Goal: Task Accomplishment & Management: Use online tool/utility

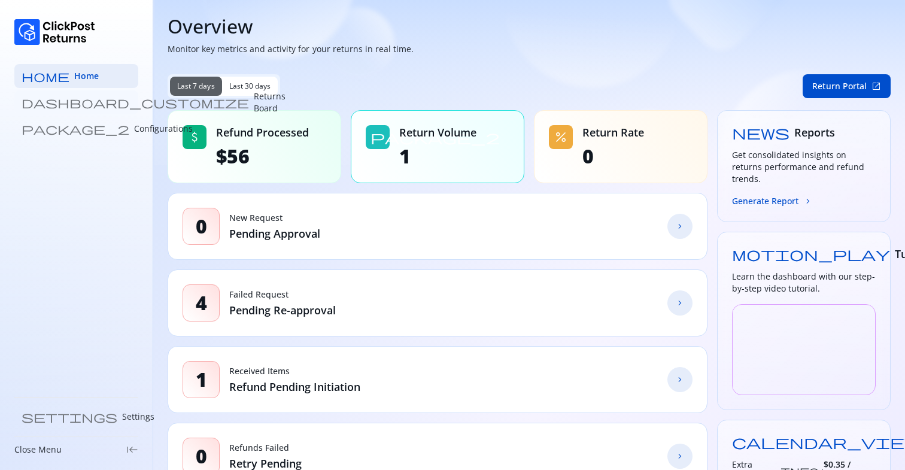
click at [79, 111] on link "dashboard_customize Returns Board" at bounding box center [76, 102] width 124 height 24
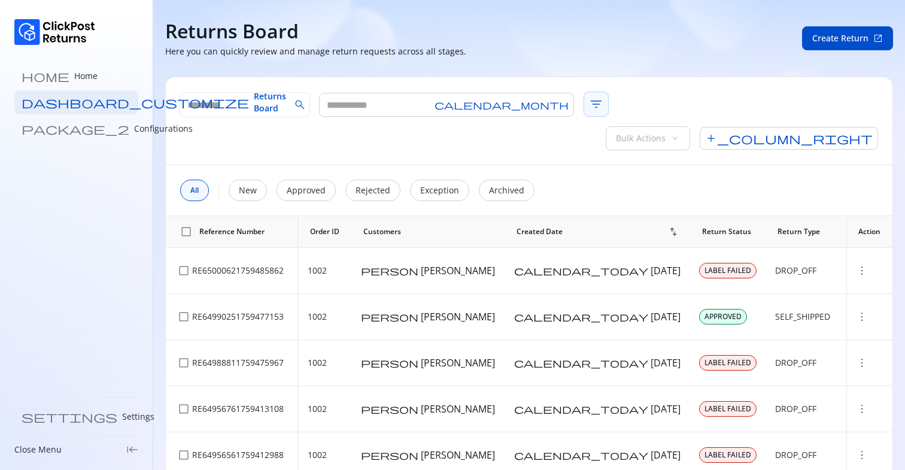
click at [583, 98] on span "filter_list" at bounding box center [595, 104] width 25 height 25
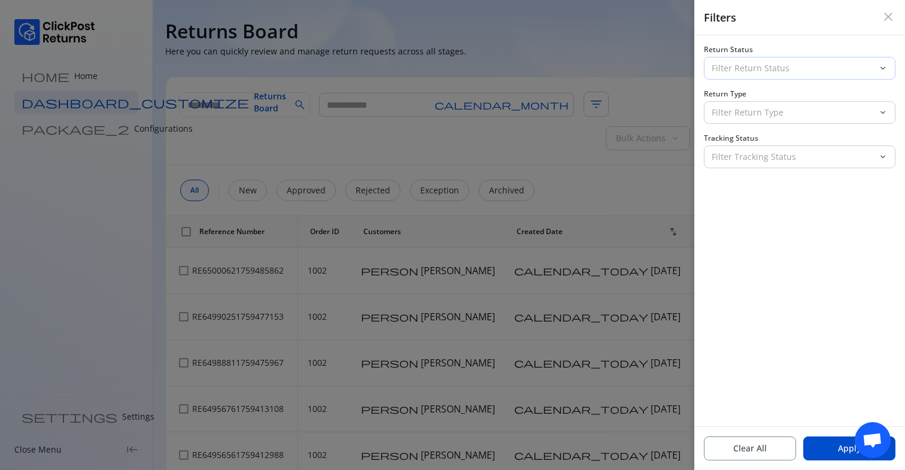
click at [751, 72] on p "Filter Return Status" at bounding box center [792, 68] width 162 height 12
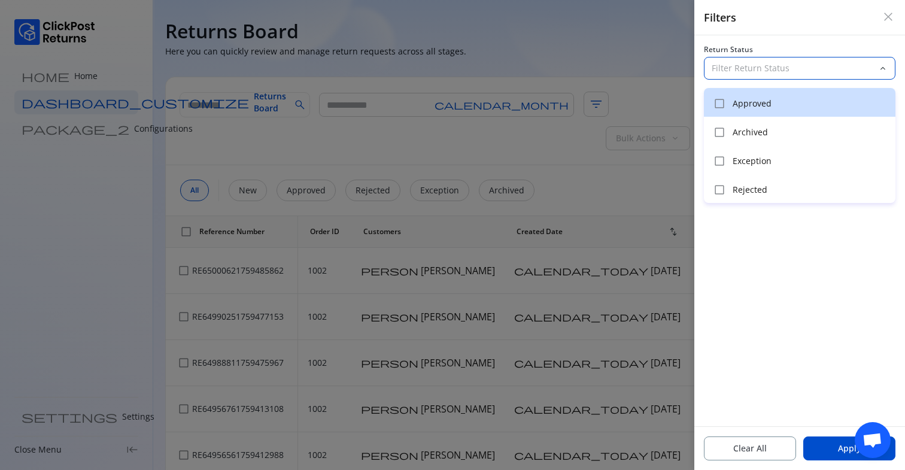
click at [739, 102] on p "Approved" at bounding box center [810, 104] width 156 height 12
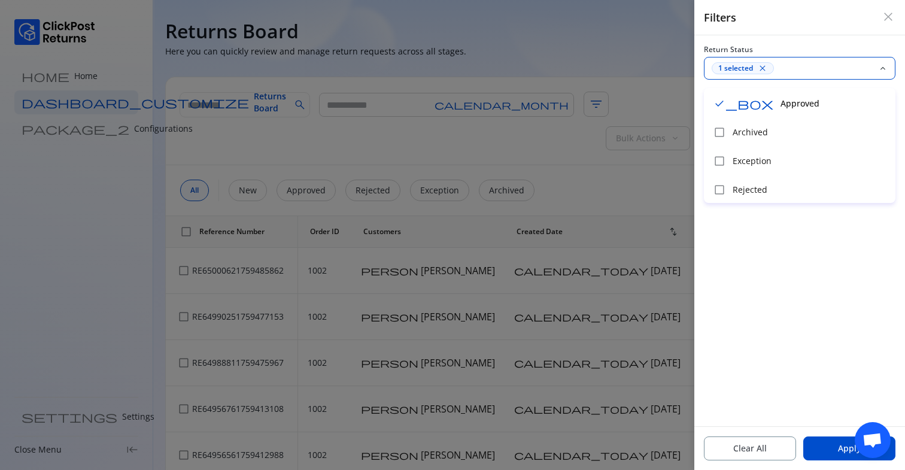
click at [783, 228] on div "Return Status 1 selected close keyboard_arrow_down Return Type Filter Return Ty…" at bounding box center [799, 230] width 211 height 391
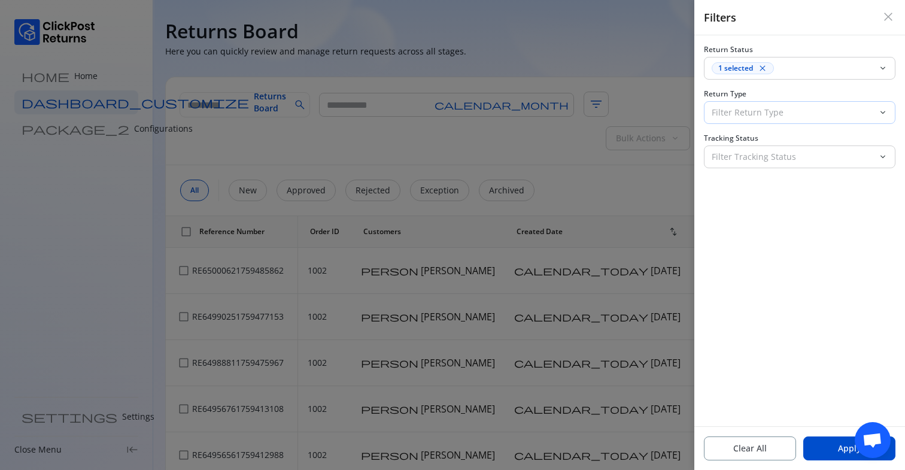
click at [745, 111] on p "Filter Return Type" at bounding box center [792, 112] width 162 height 12
click at [753, 340] on div "Return Status 1 selected close keyboard_arrow_down Return Type Filter Return Ty…" at bounding box center [799, 230] width 211 height 391
click at [832, 442] on button "Apply" at bounding box center [849, 448] width 92 height 24
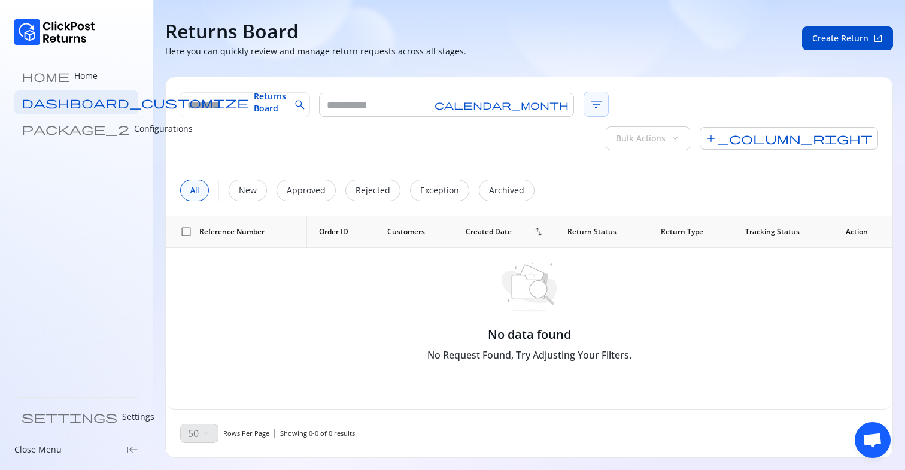
click at [583, 103] on span "filter_list" at bounding box center [595, 104] width 25 height 25
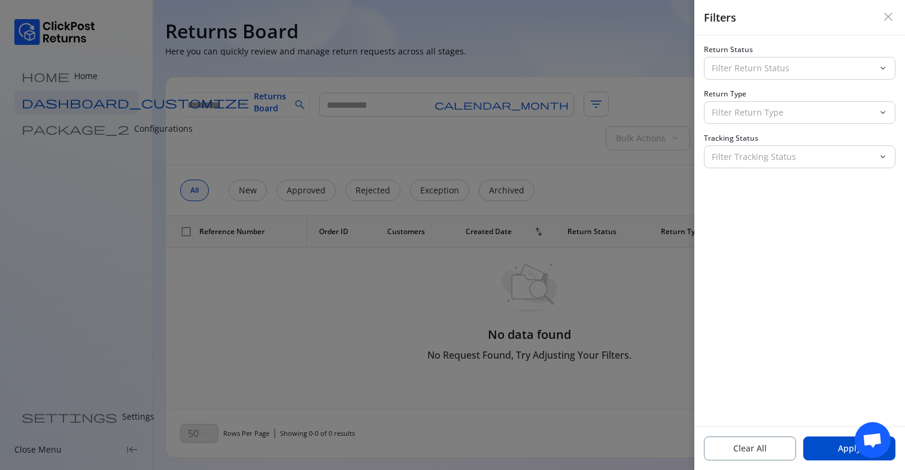
click at [887, 19] on span "close" at bounding box center [888, 17] width 14 height 14
